Goal: Task Accomplishment & Management: Manage account settings

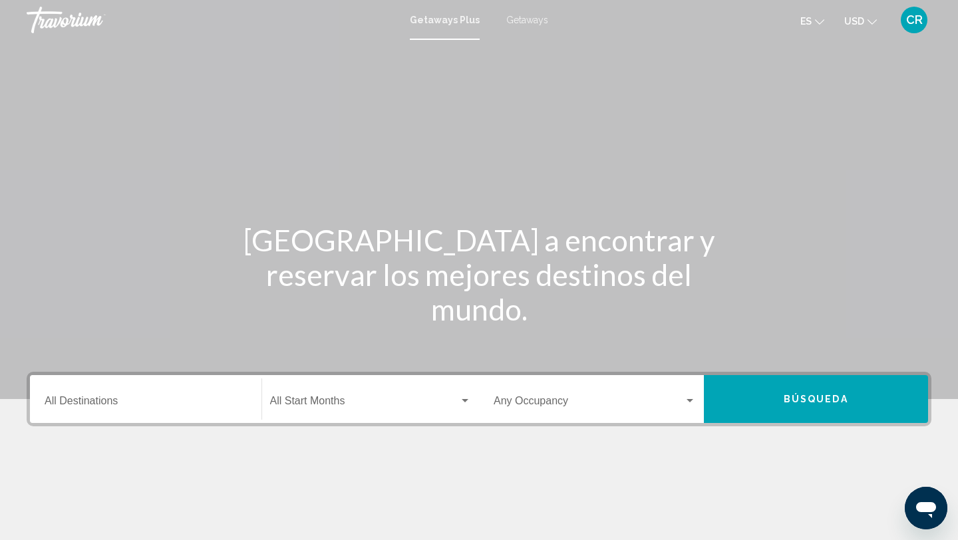
click at [55, 27] on div "Travorium" at bounding box center [93, 20] width 133 height 27
click at [440, 24] on span "Getaways Plus" at bounding box center [441, 20] width 63 height 11
click at [511, 15] on span "Getaways" at bounding box center [527, 20] width 42 height 11
click at [927, 21] on div "CR" at bounding box center [914, 20] width 27 height 27
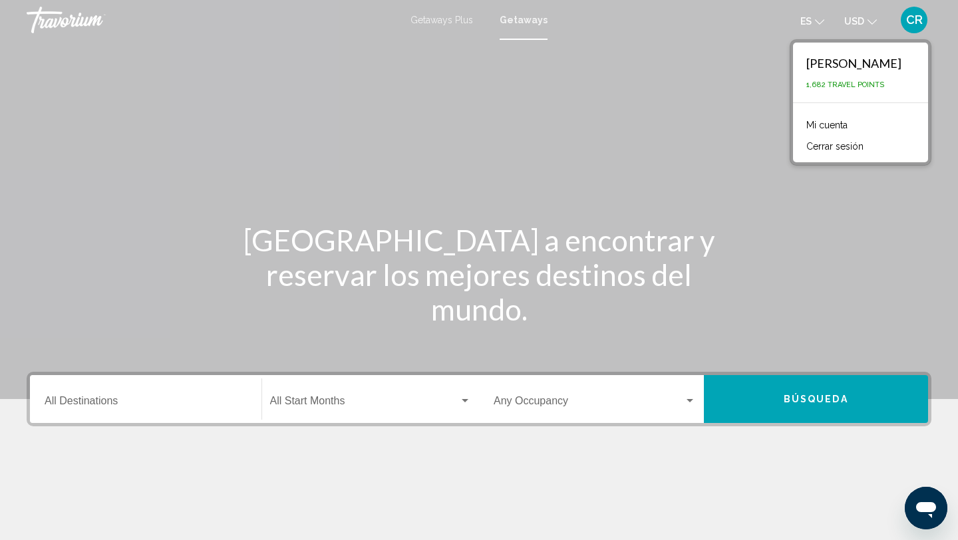
click at [800, 122] on link "Mi cuenta" at bounding box center [827, 124] width 55 height 17
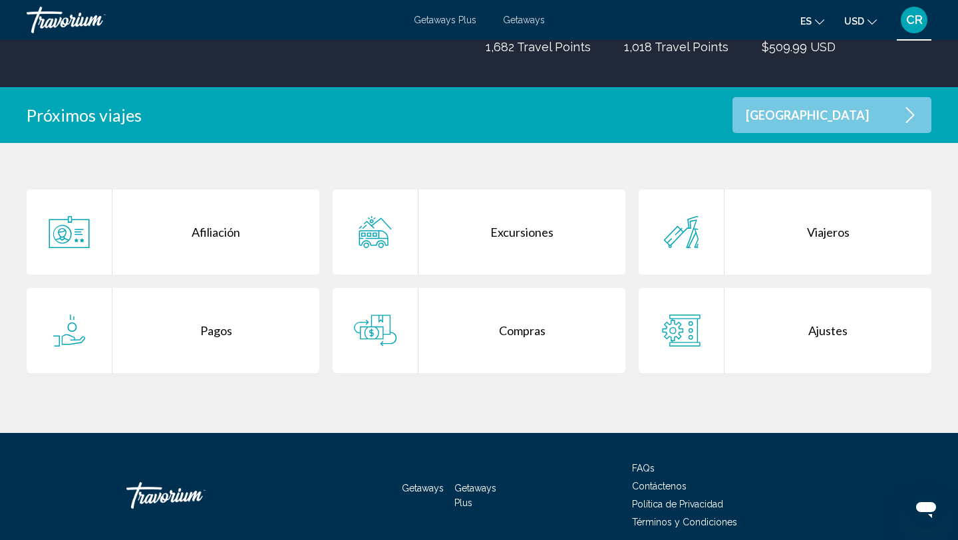
scroll to position [216, 0]
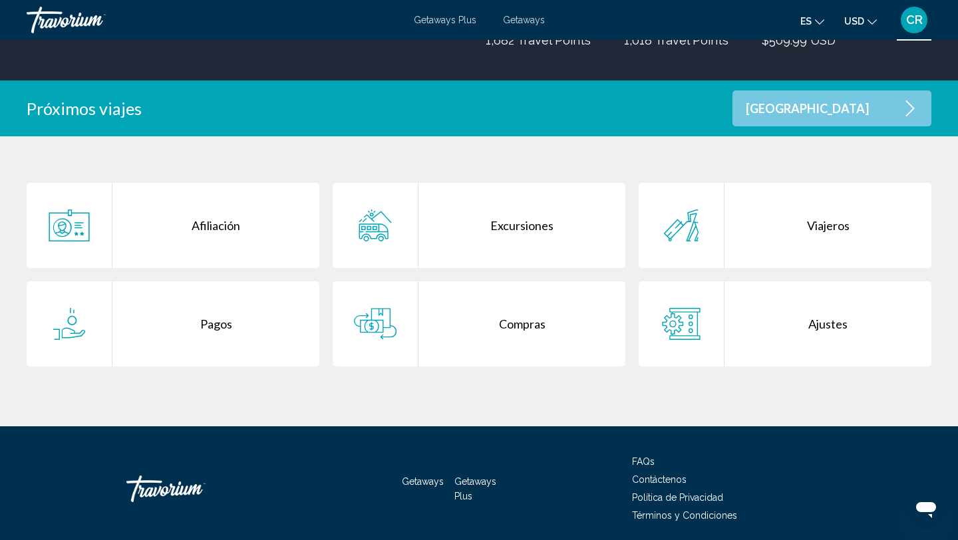
click at [482, 335] on div "Compras" at bounding box center [521, 323] width 207 height 85
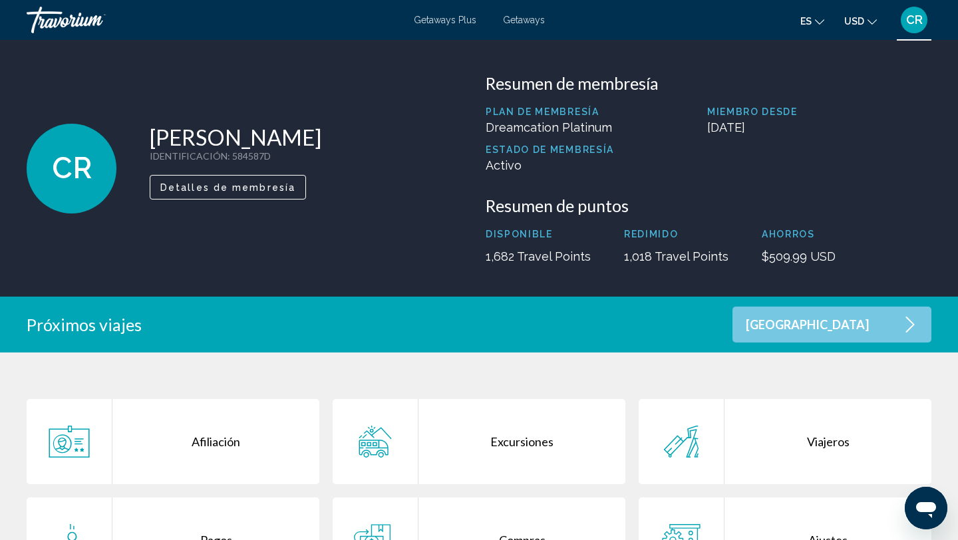
click at [877, 330] on div "[GEOGRAPHIC_DATA]" at bounding box center [831, 325] width 199 height 36
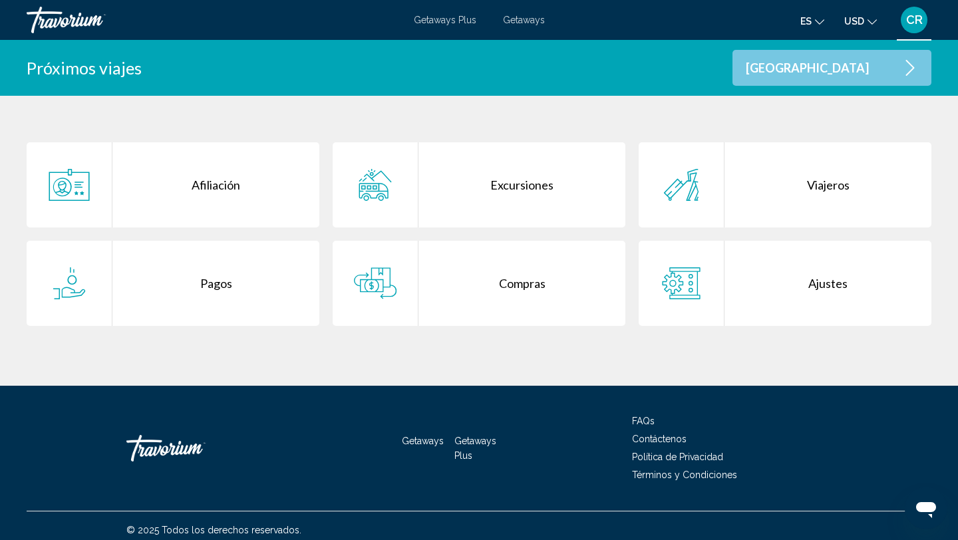
scroll to position [265, 0]
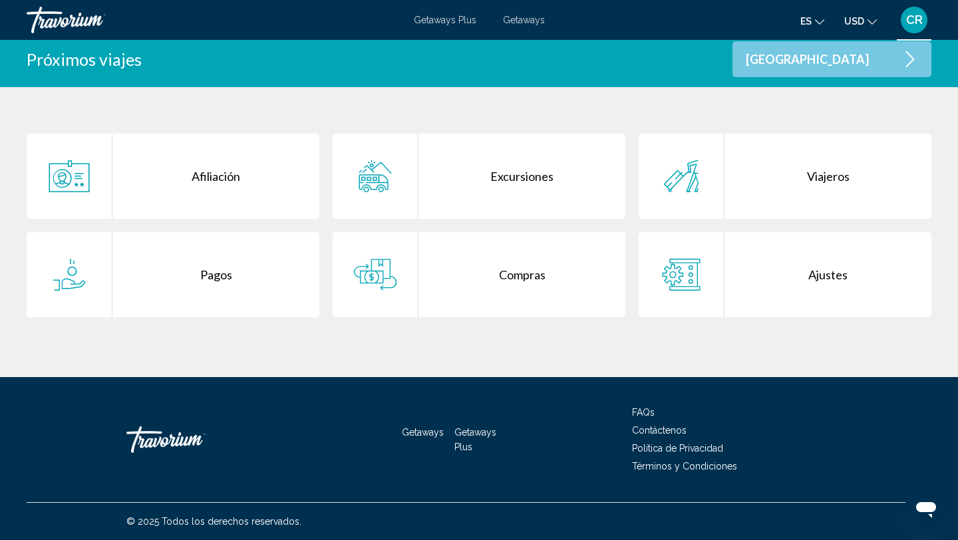
click at [790, 154] on div "Viajeros" at bounding box center [827, 176] width 207 height 85
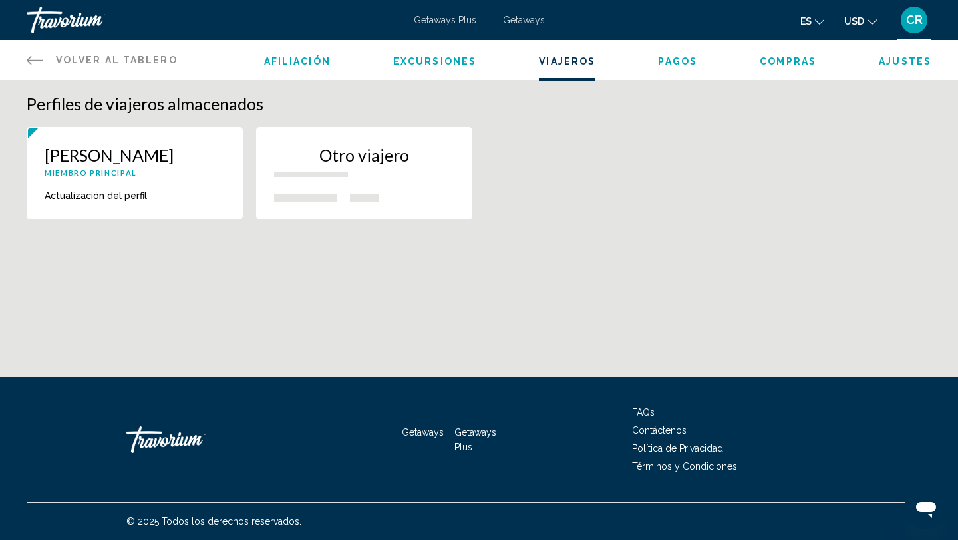
click at [176, 177] on p "Miembro principal" at bounding box center [135, 172] width 180 height 9
click at [668, 66] on span "Pagos" at bounding box center [677, 61] width 39 height 11
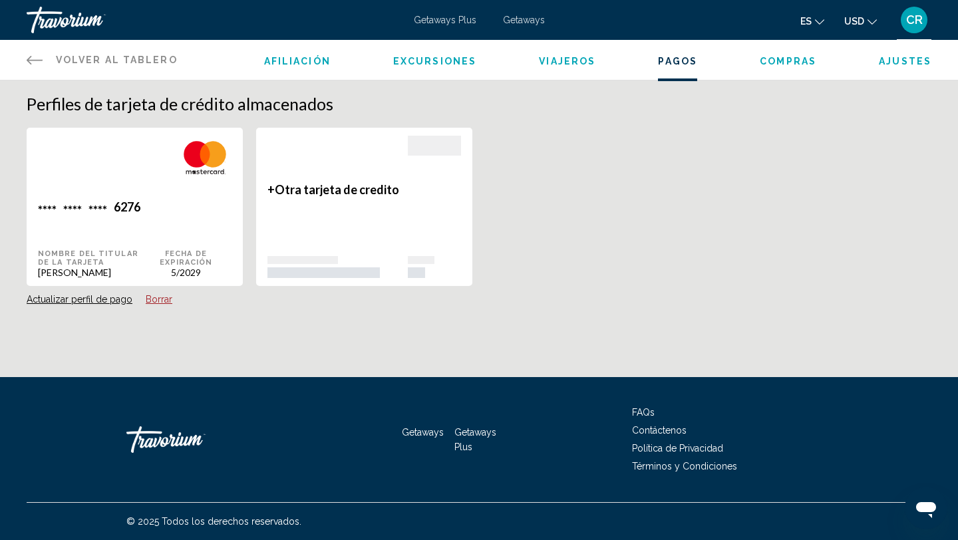
click at [796, 53] on li "Compras" at bounding box center [788, 60] width 57 height 15
click at [792, 60] on span "Compras" at bounding box center [788, 61] width 57 height 11
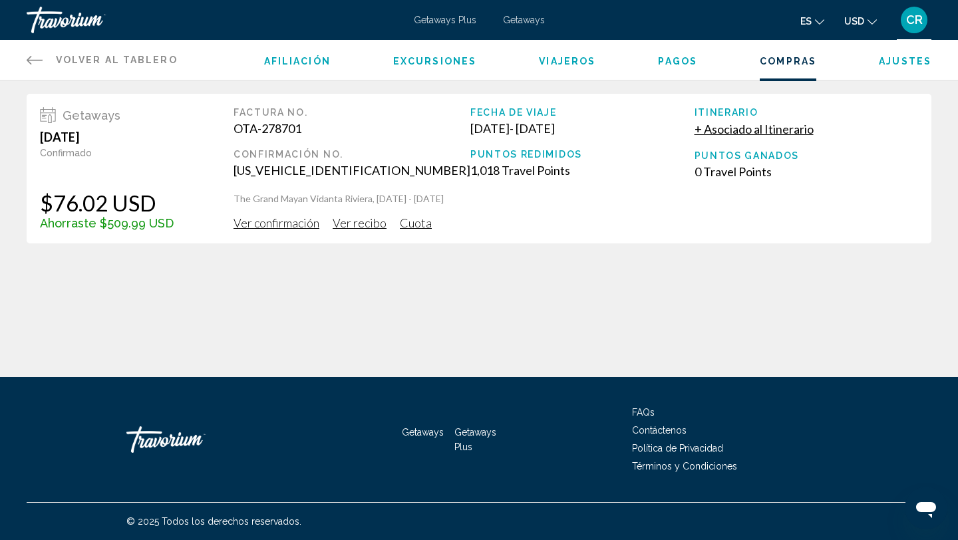
click at [415, 62] on span "Excursiones" at bounding box center [434, 61] width 83 height 11
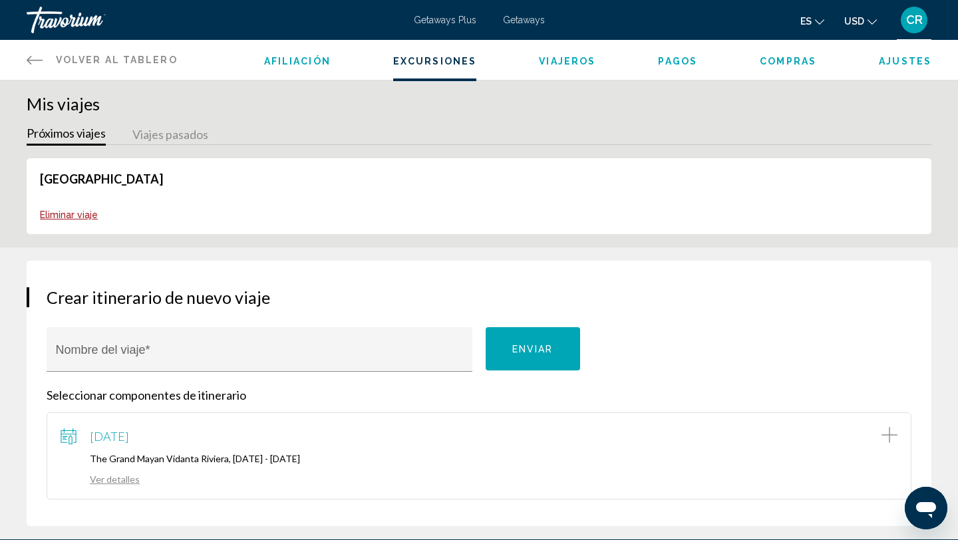
click at [165, 138] on button "Viajes pasados" at bounding box center [170, 135] width 76 height 21
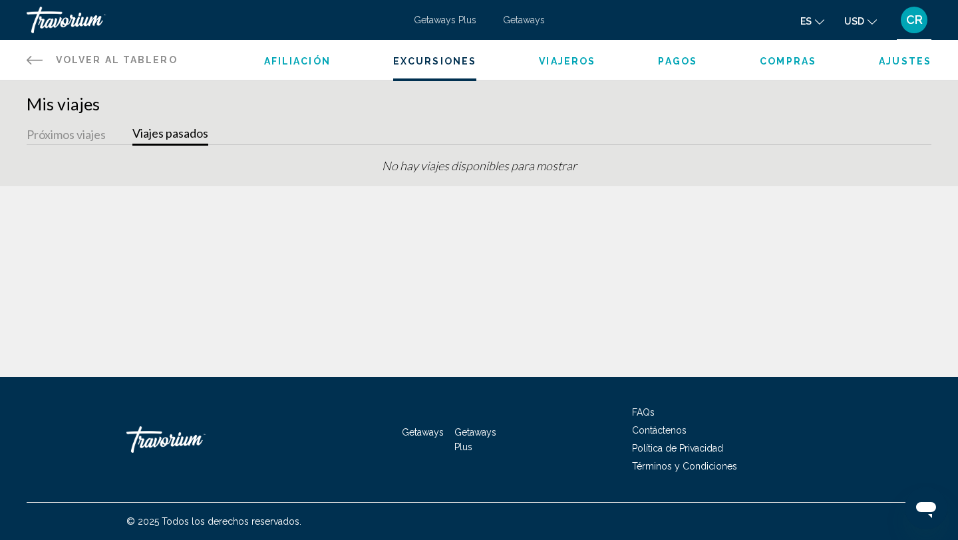
click at [84, 132] on button "Próximos viajes" at bounding box center [66, 135] width 79 height 21
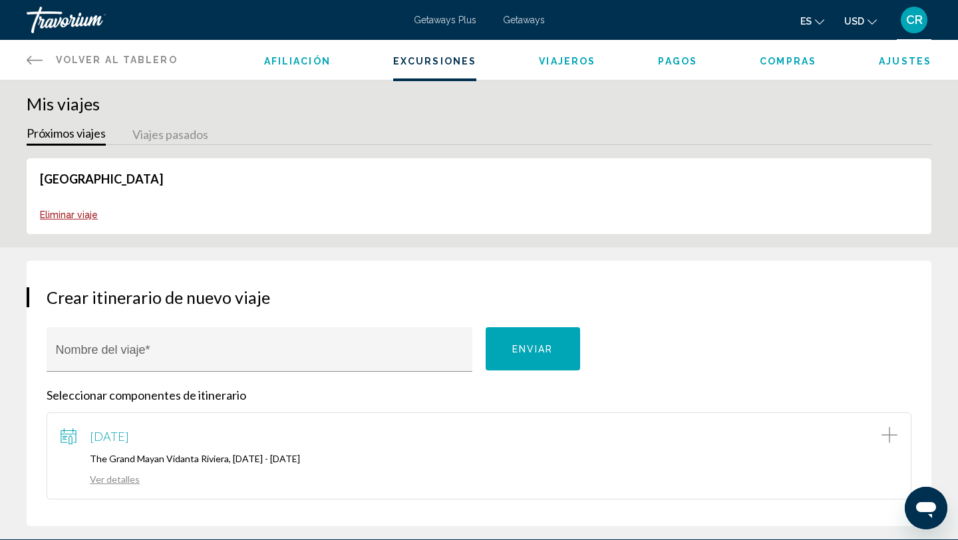
click at [294, 60] on span "Afiliación" at bounding box center [297, 61] width 67 height 11
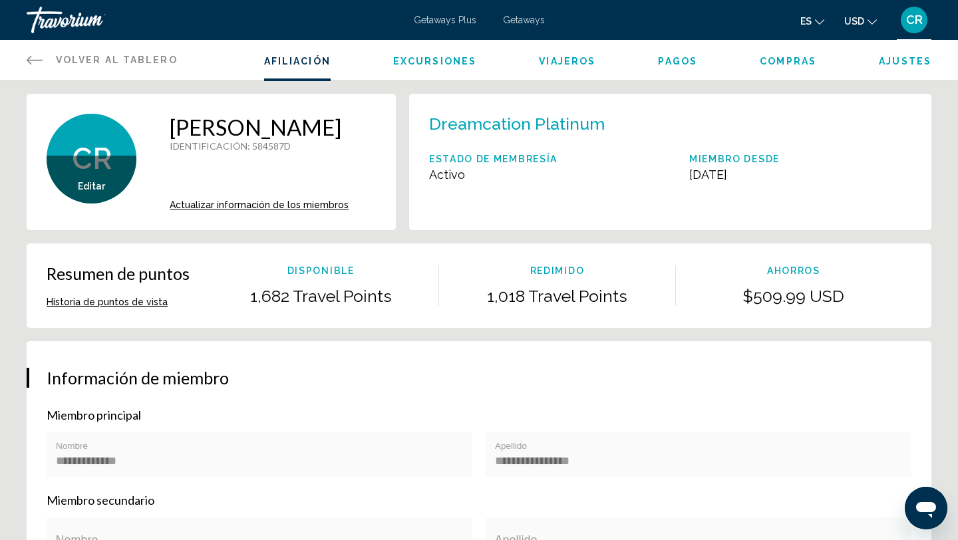
click at [440, 59] on span "Excursiones" at bounding box center [434, 61] width 83 height 11
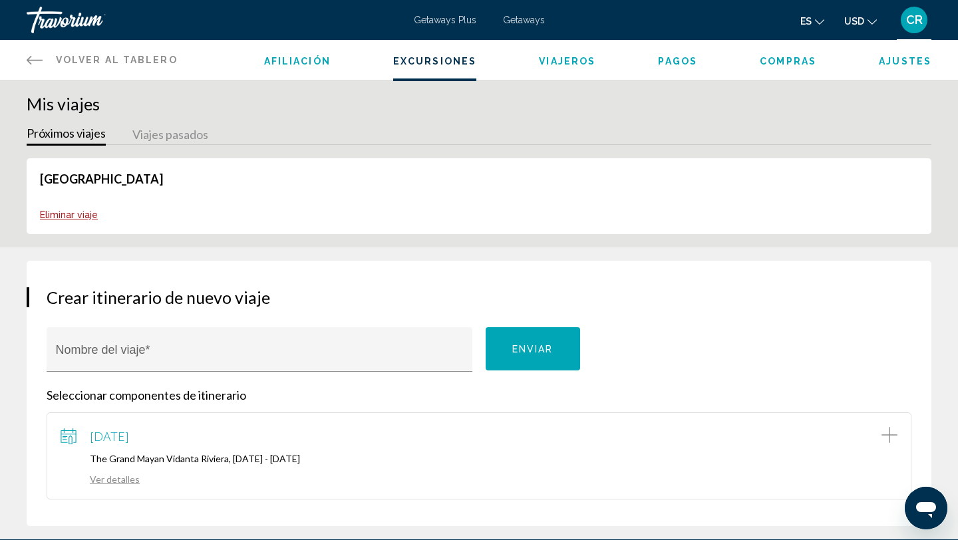
click at [560, 65] on span "Viajeros" at bounding box center [567, 61] width 57 height 11
